Goal: Find specific page/section: Find specific page/section

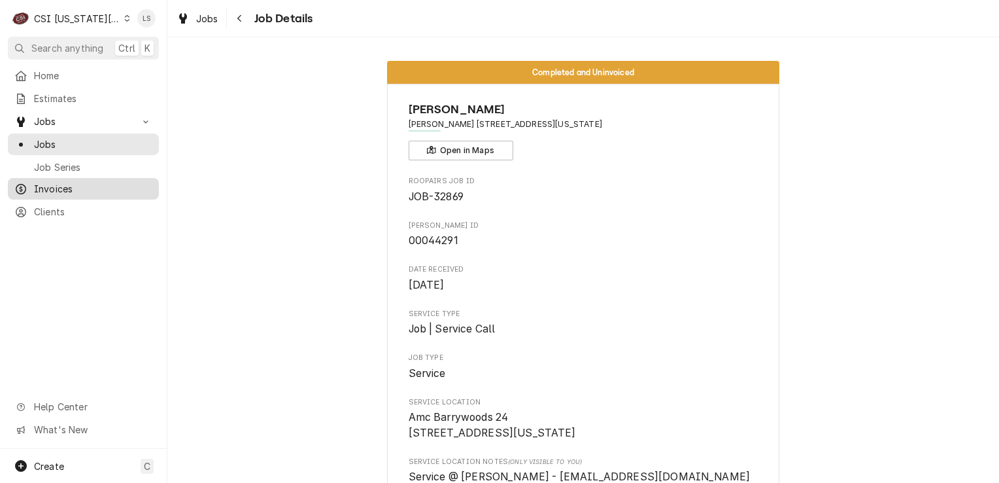
click at [50, 182] on span "Invoices" at bounding box center [93, 189] width 118 height 14
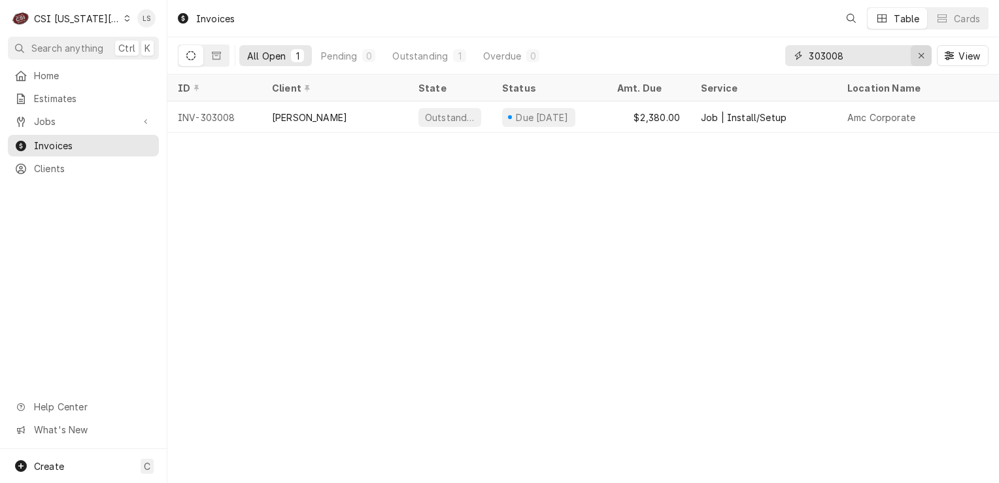
click at [922, 58] on icon "Erase input" at bounding box center [921, 55] width 7 height 9
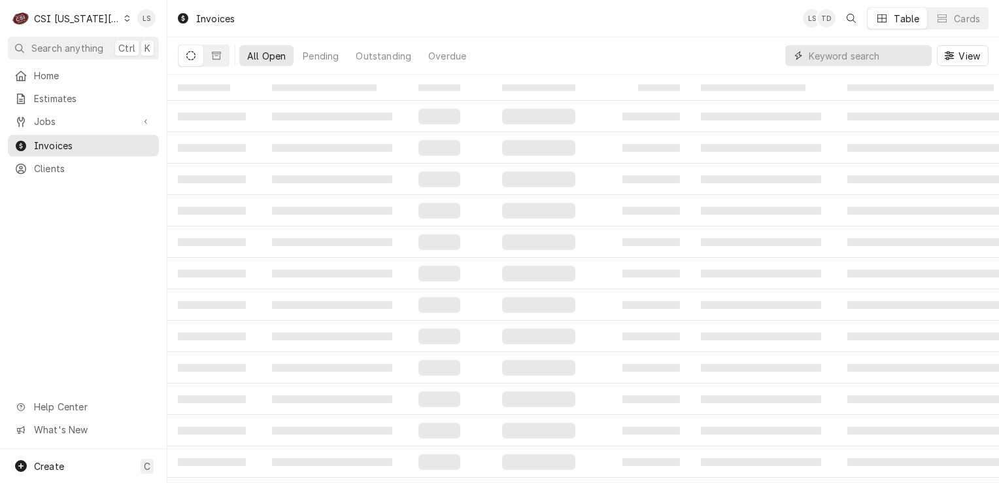
paste input "303131"
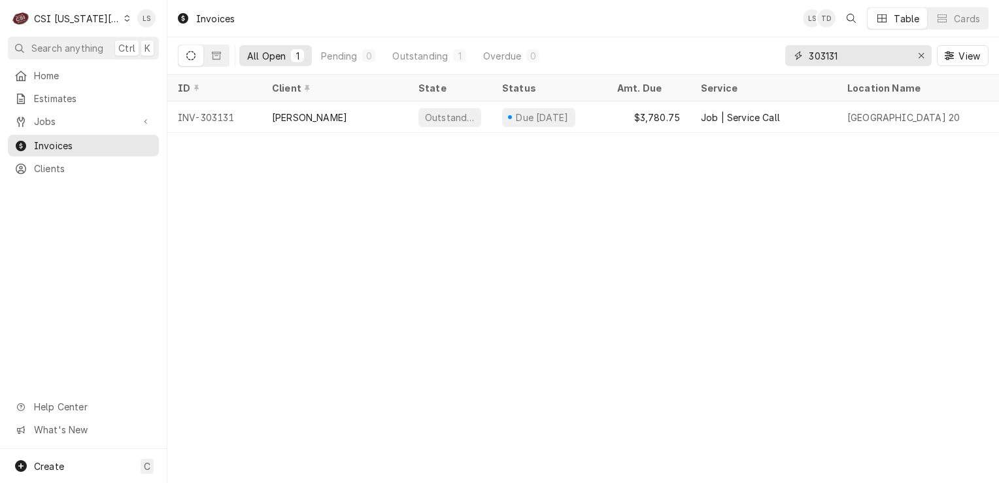
type input "303131"
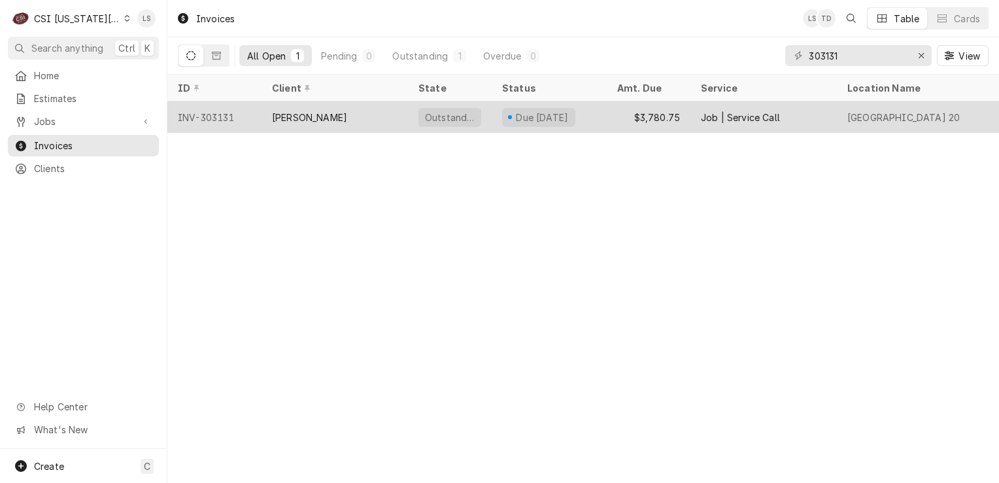
click at [182, 113] on div "INV-303131" at bounding box center [214, 116] width 94 height 31
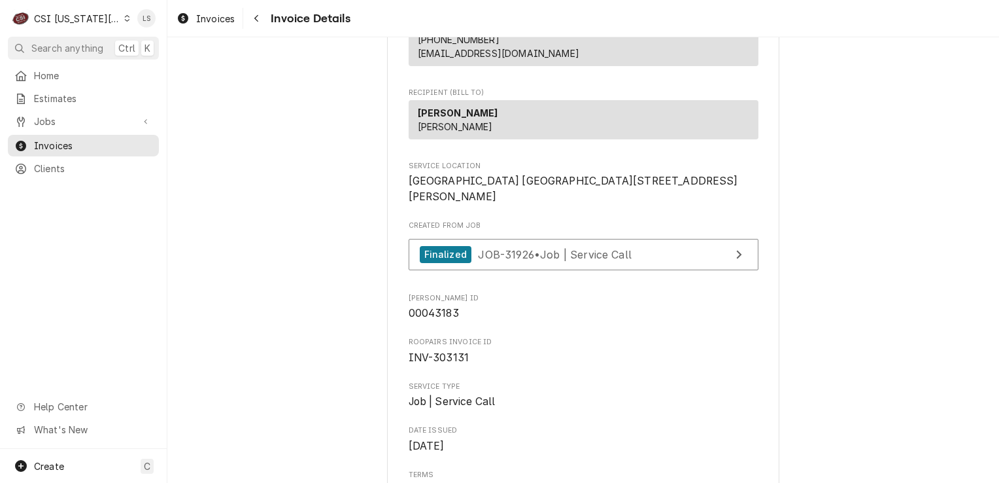
scroll to position [262, 0]
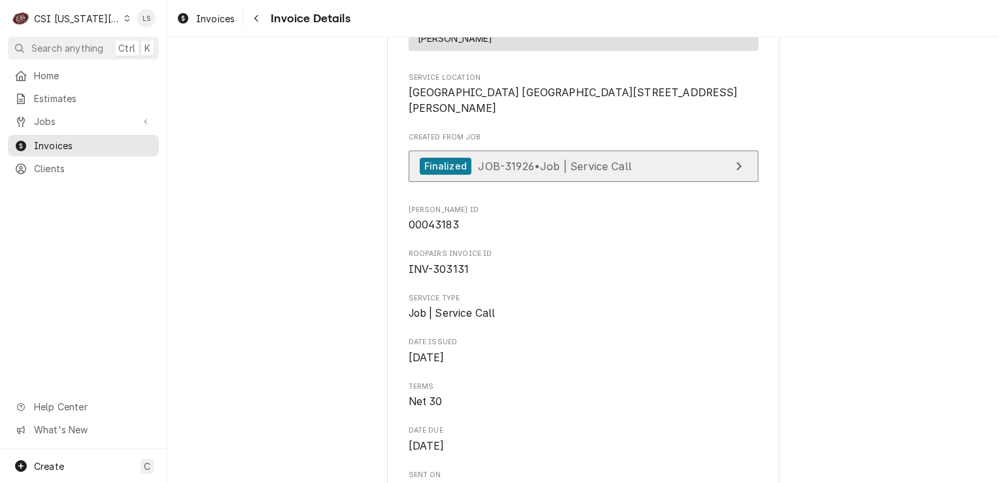
click at [526, 182] on link "Finalized JOB-31926 • Job | Service Call" at bounding box center [584, 166] width 350 height 32
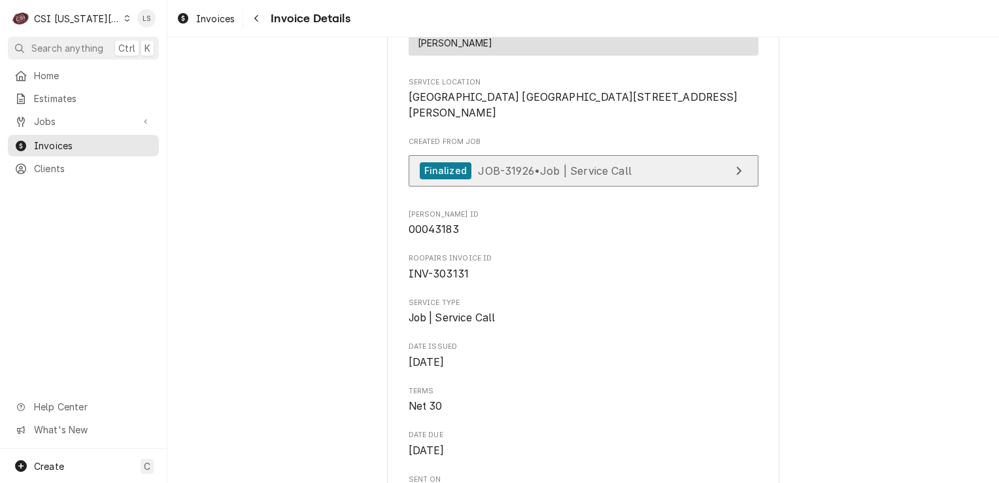
scroll to position [131, 0]
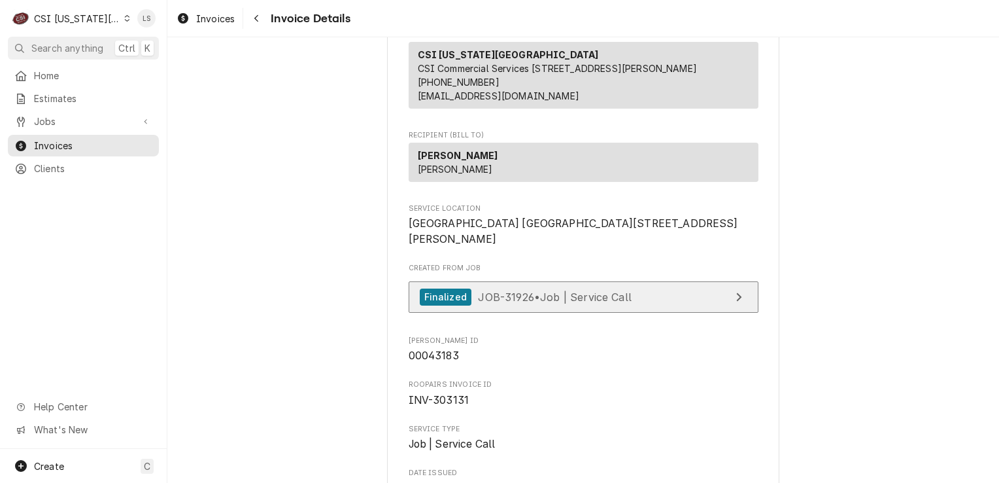
click at [529, 303] on span "JOB-31926 • Job | Service Call" at bounding box center [555, 296] width 154 height 13
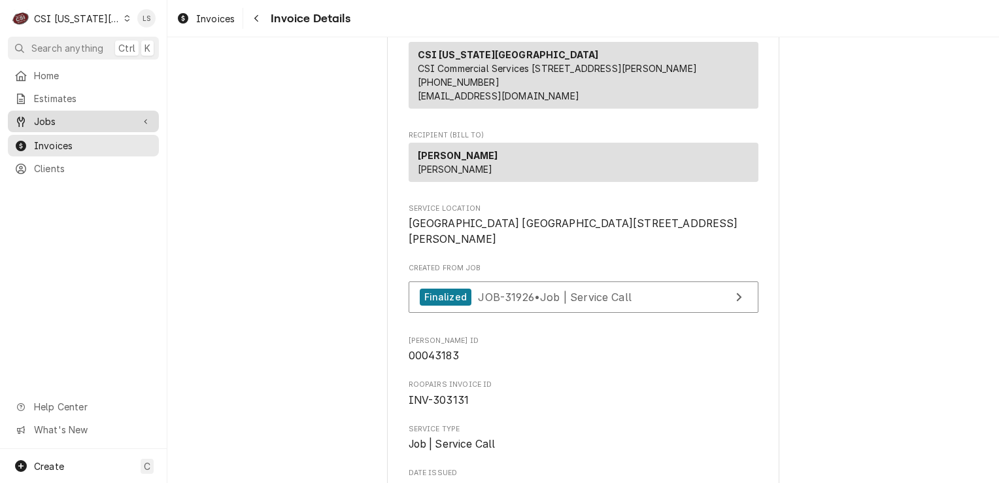
click at [49, 120] on span "Jobs" at bounding box center [83, 121] width 99 height 14
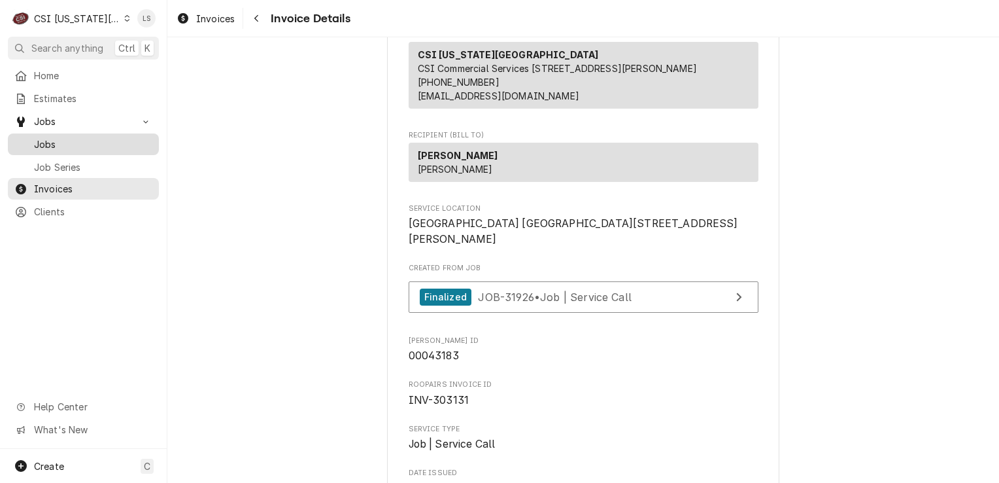
click at [51, 137] on span "Jobs" at bounding box center [93, 144] width 118 height 14
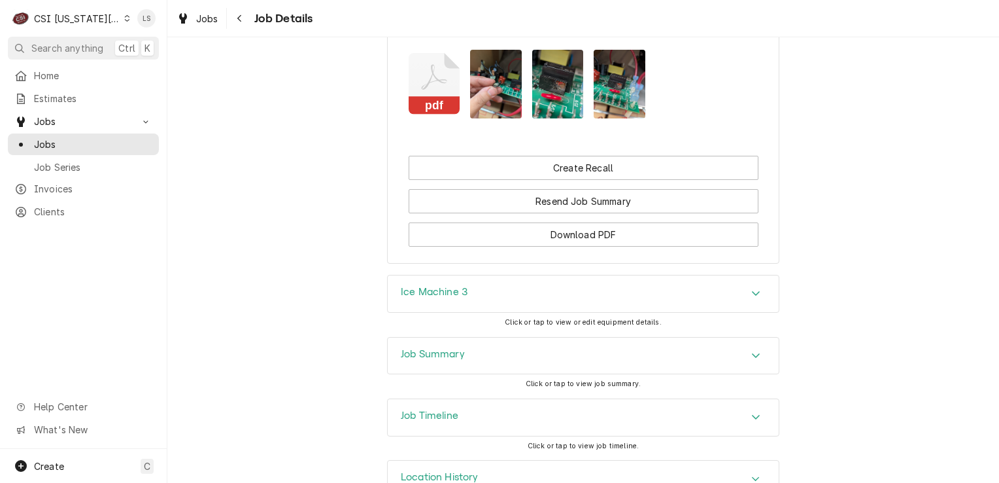
scroll to position [1531, 0]
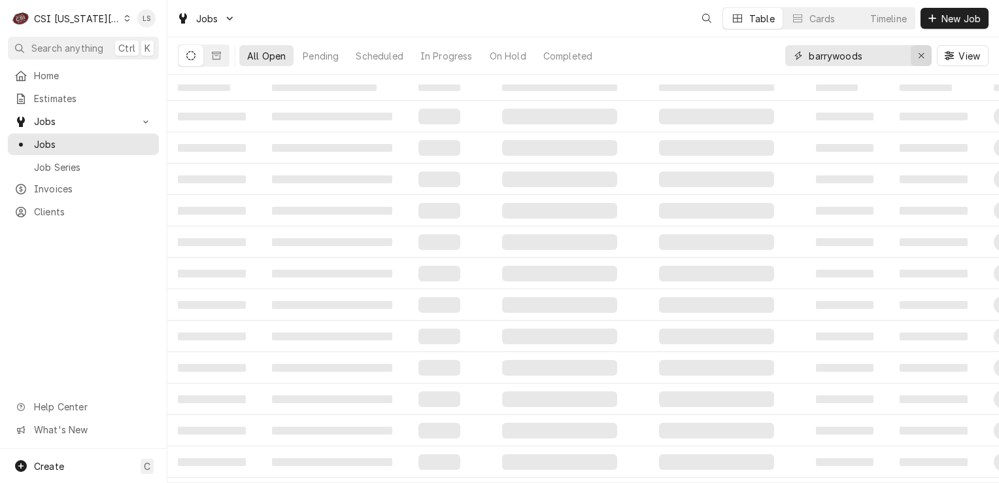
click at [925, 58] on div "Erase input" at bounding box center [921, 55] width 13 height 13
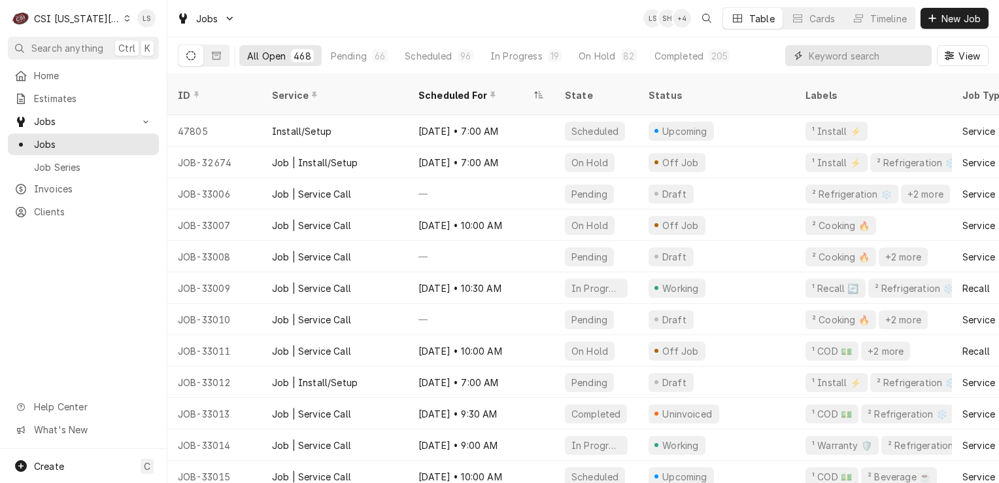
click at [867, 54] on input "Dynamic Content Wrapper" at bounding box center [867, 55] width 116 height 21
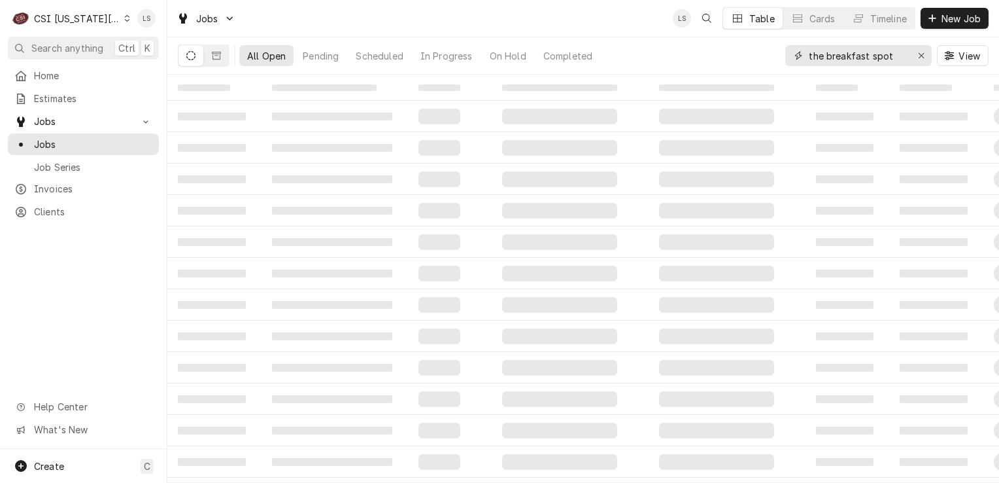
type input "the breakfast spot"
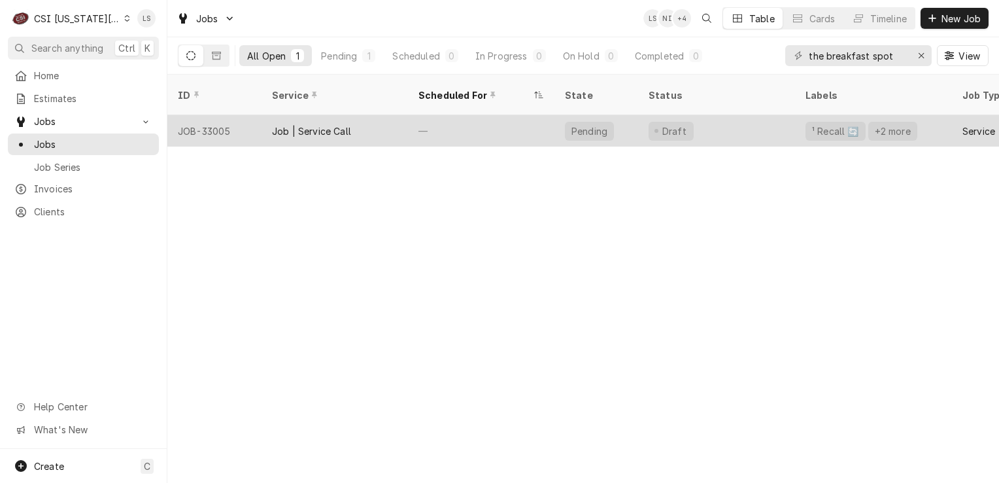
click at [214, 115] on div "JOB-33005" at bounding box center [214, 130] width 94 height 31
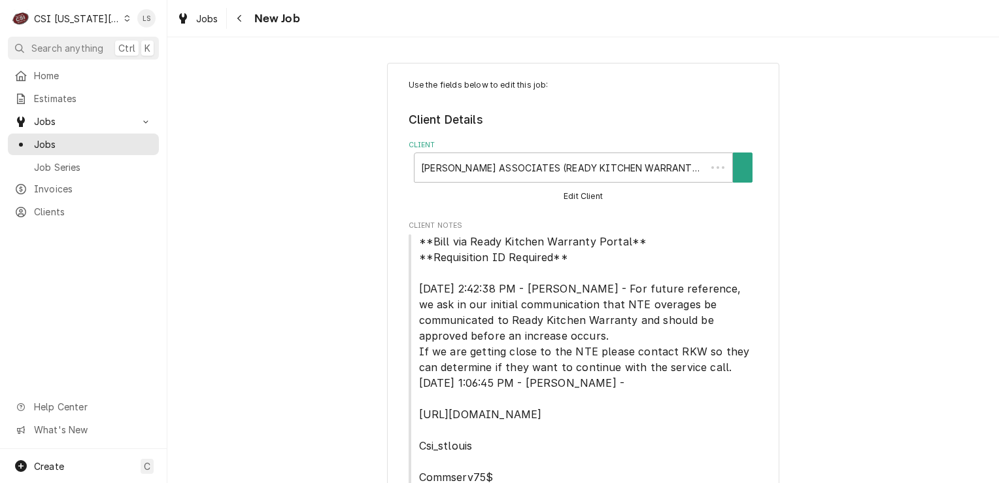
type textarea "x"
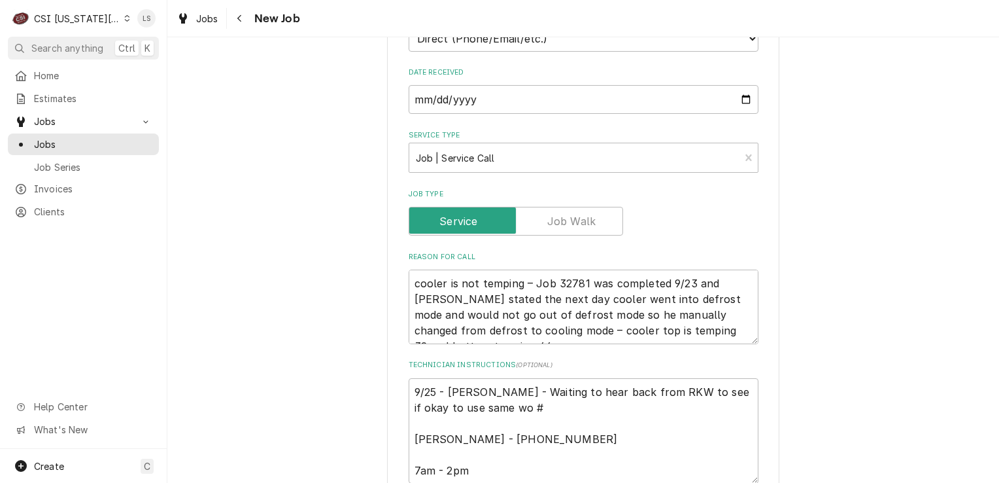
scroll to position [713, 0]
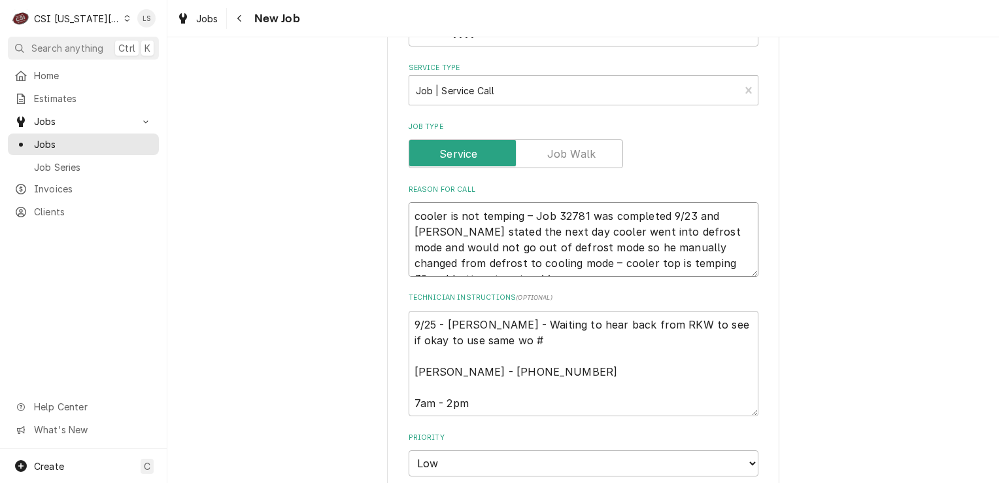
drag, startPoint x: 580, startPoint y: 200, endPoint x: 551, endPoint y: 192, distance: 30.0
click at [551, 202] on textarea "cooler is not temping – Job 32781 was completed 9/23 and Luis stated the next d…" at bounding box center [584, 239] width 350 height 75
click at [706, 226] on textarea "cooler is not temping – Job 32781 was completed 9/23 and Luis stated the next d…" at bounding box center [584, 239] width 350 height 75
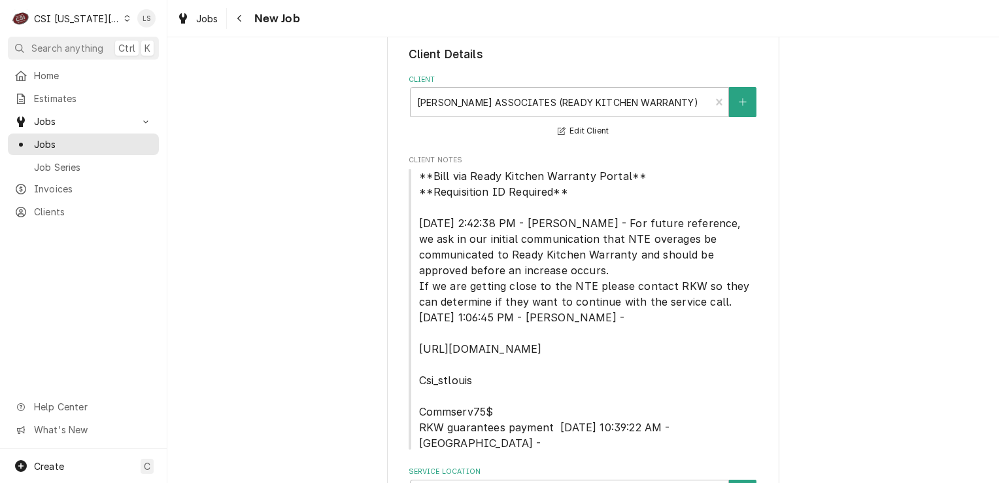
scroll to position [0, 0]
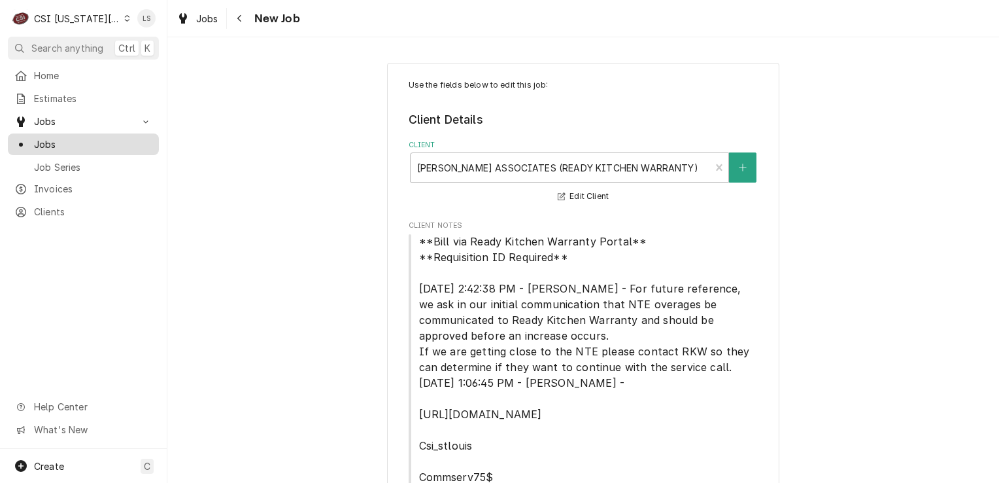
click at [86, 145] on span "Jobs" at bounding box center [93, 144] width 118 height 14
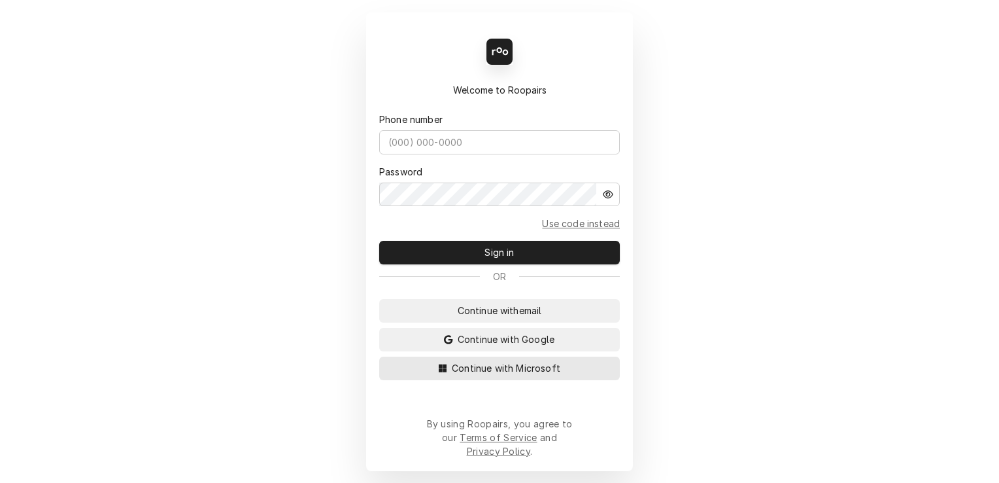
click at [507, 375] on span "Continue with Microsoft" at bounding box center [506, 368] width 114 height 14
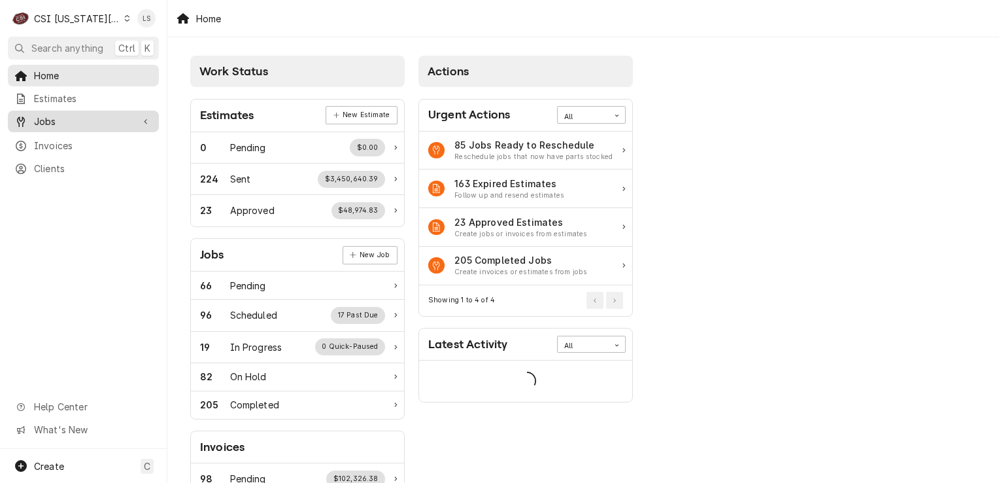
click at [85, 123] on span "Jobs" at bounding box center [83, 121] width 99 height 14
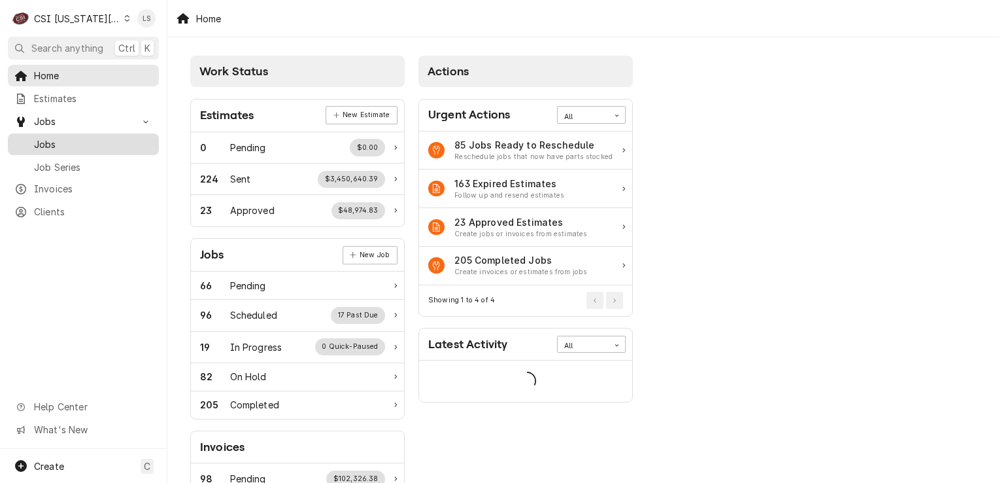
click at [81, 139] on span "Jobs" at bounding box center [93, 144] width 118 height 14
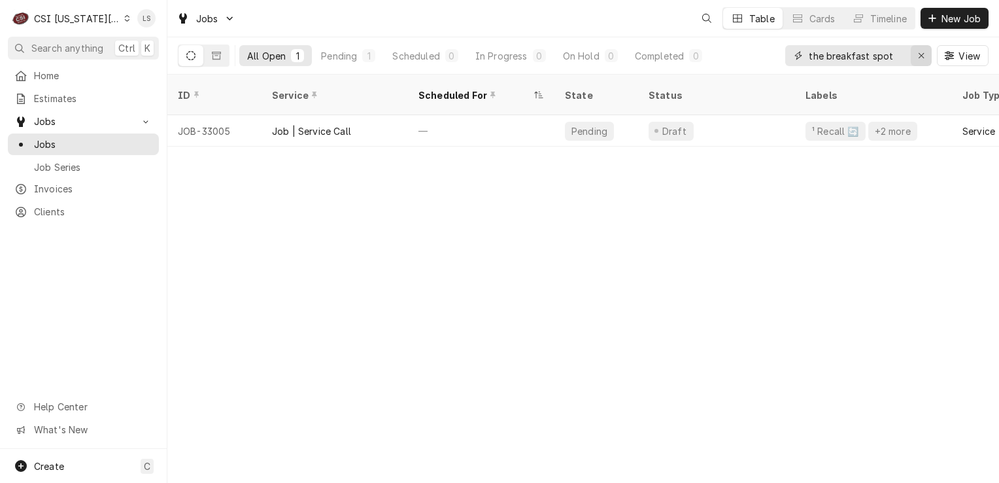
click at [919, 54] on icon "Erase input" at bounding box center [921, 55] width 7 height 9
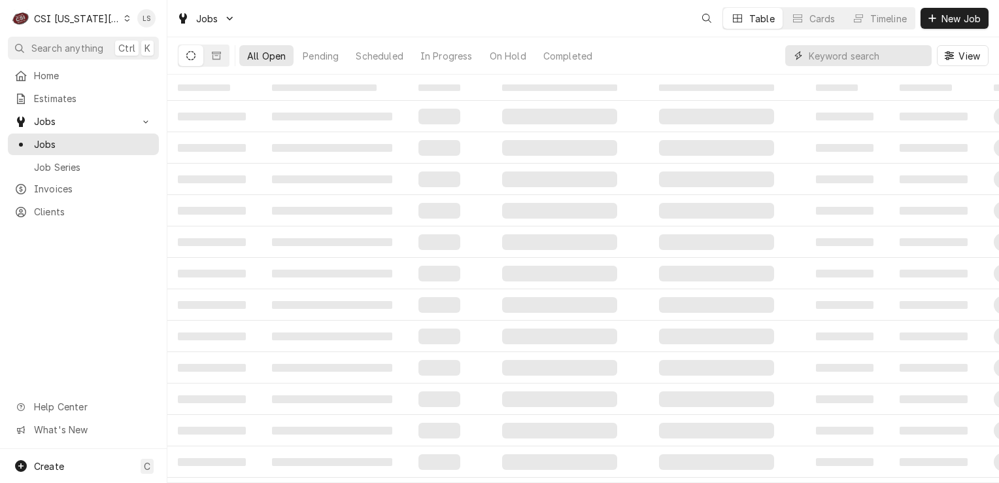
paste input "32781"
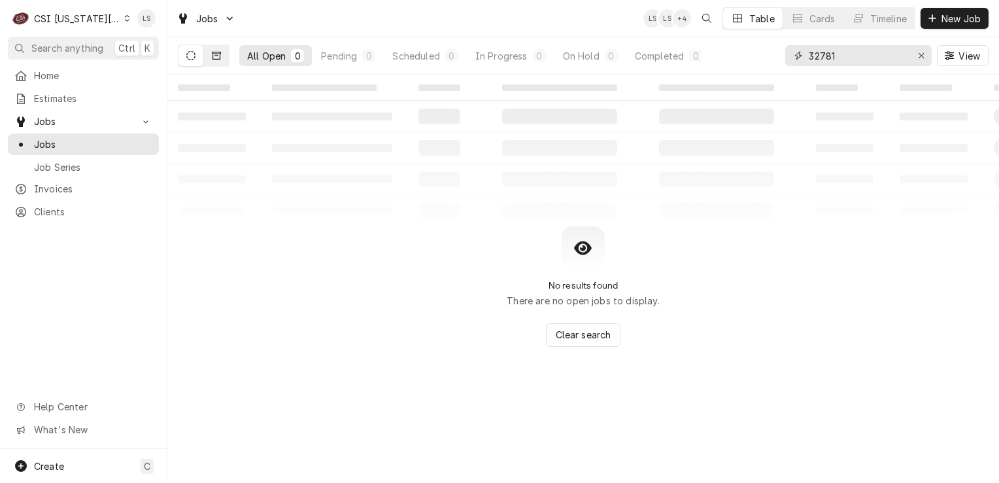
type input "32781"
click at [218, 58] on icon "Dynamic Content Wrapper" at bounding box center [216, 55] width 9 height 9
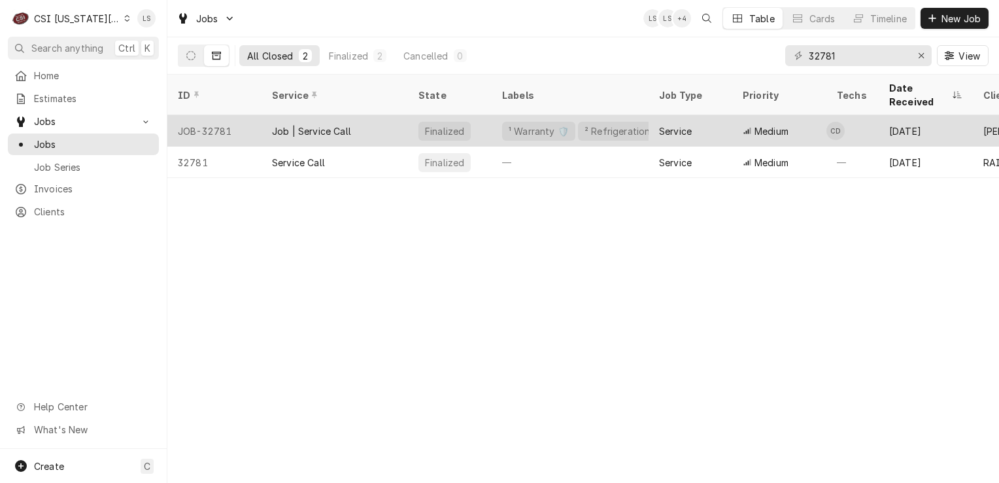
click at [216, 120] on div "JOB-32781" at bounding box center [214, 130] width 94 height 31
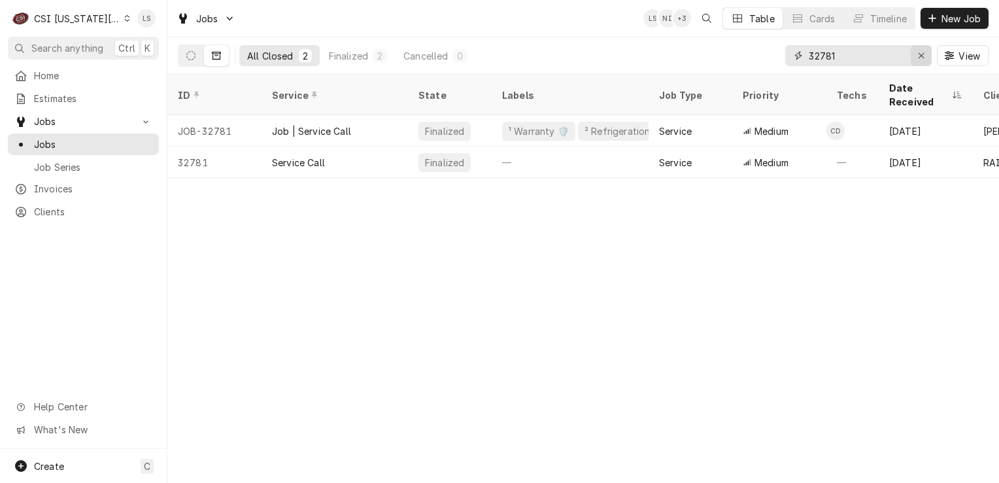
click at [918, 54] on icon "Erase input" at bounding box center [921, 55] width 7 height 9
